Goal: Information Seeking & Learning: Learn about a topic

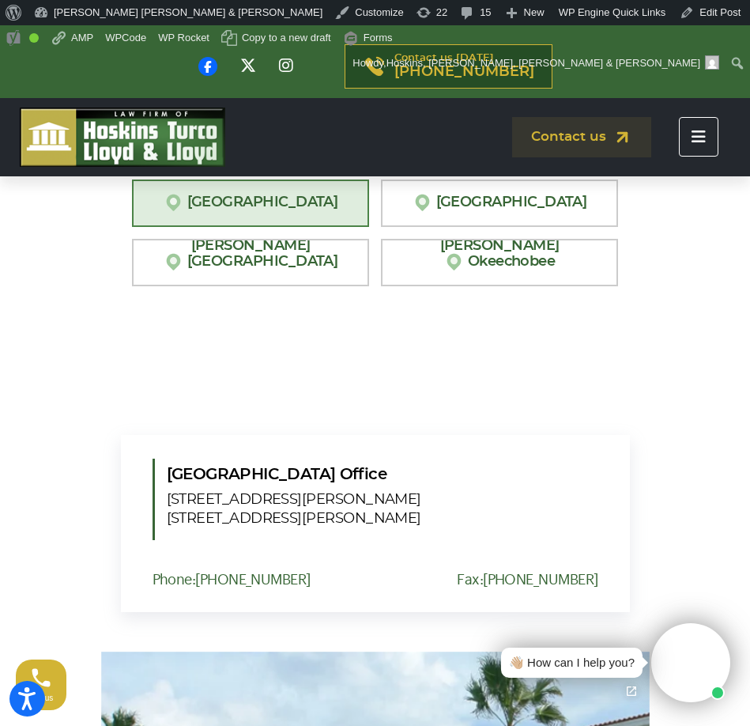
scroll to position [3624, 0]
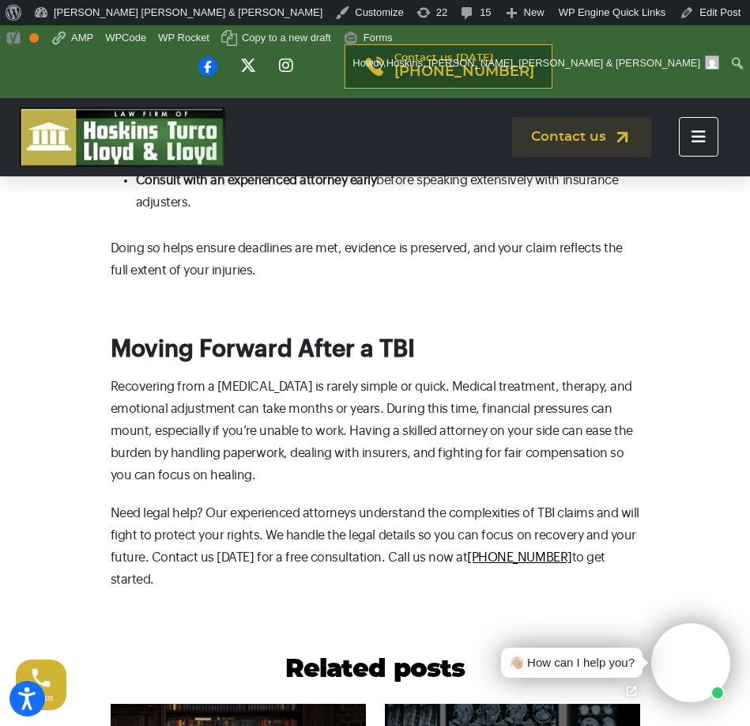
scroll to position [2638, 0]
